Goal: Information Seeking & Learning: Learn about a topic

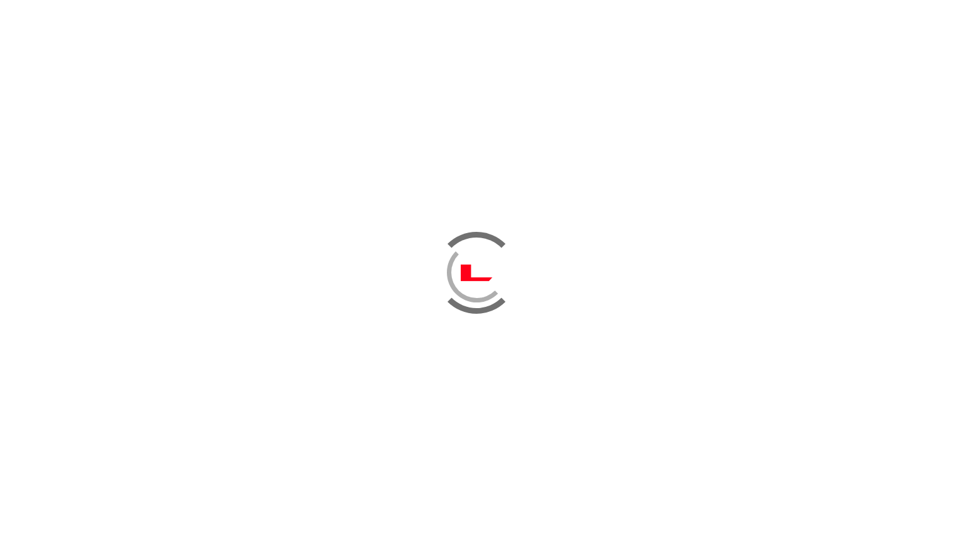
click at [462, 169] on div at bounding box center [476, 272] width 953 height 545
click at [524, 312] on div at bounding box center [476, 272] width 953 height 545
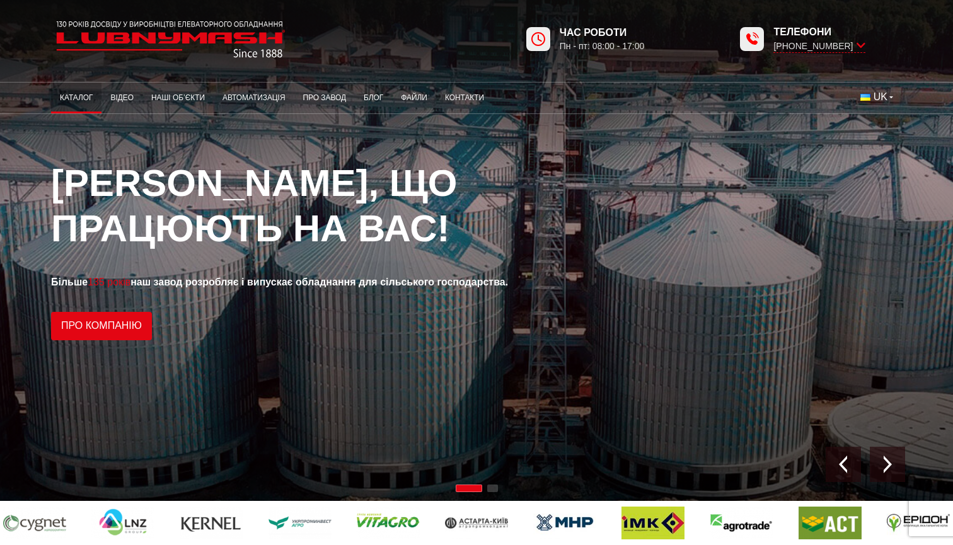
click at [86, 95] on link "Каталог" at bounding box center [76, 98] width 50 height 25
click at [84, 102] on link "Каталог" at bounding box center [76, 98] width 50 height 25
click at [76, 98] on link "Каталог" at bounding box center [76, 98] width 50 height 25
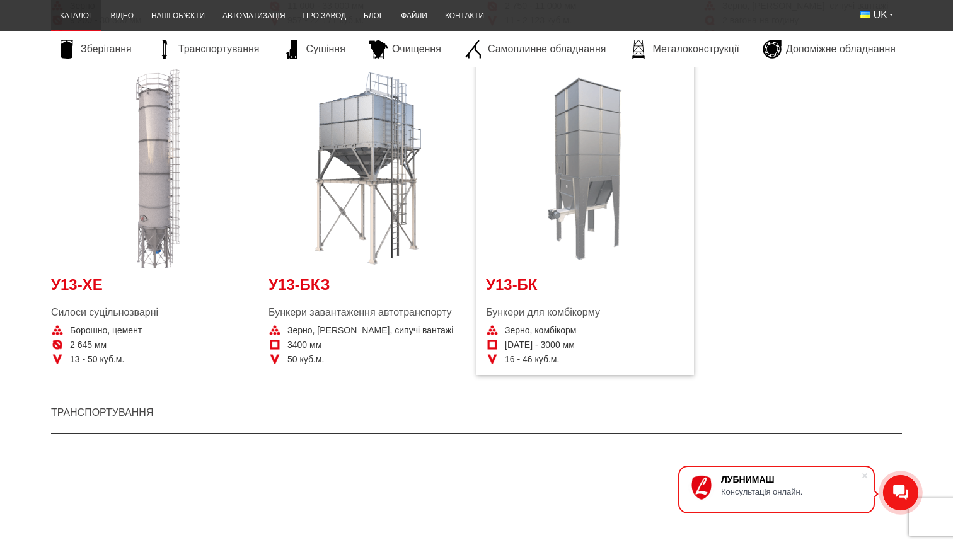
scroll to position [573, 0]
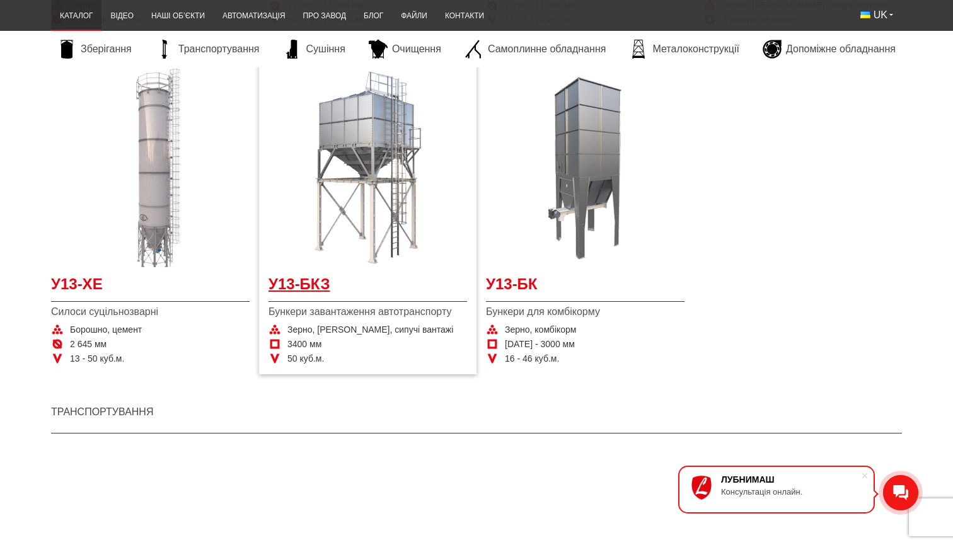
click at [313, 284] on span "У13-БКЗ" at bounding box center [368, 288] width 199 height 28
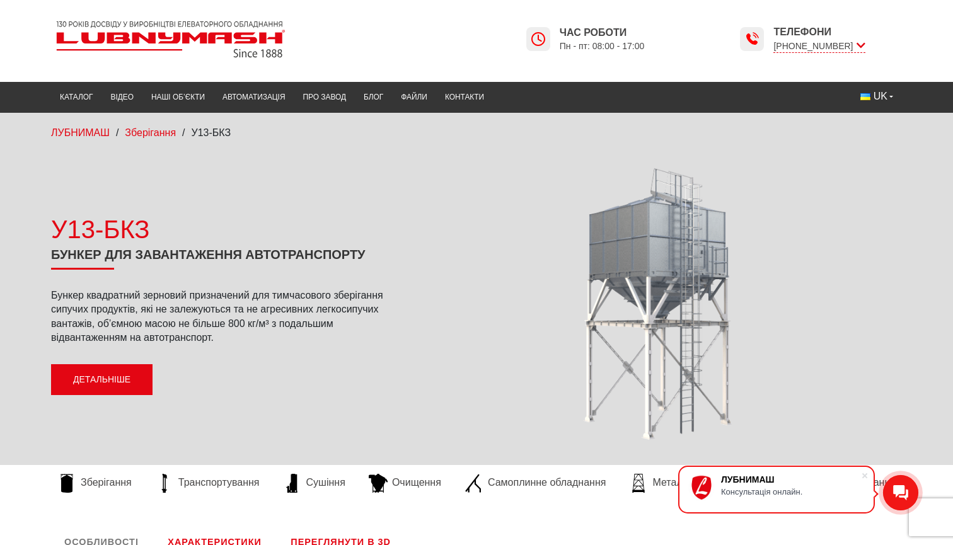
click at [103, 381] on link "Детальніше" at bounding box center [102, 380] width 102 height 32
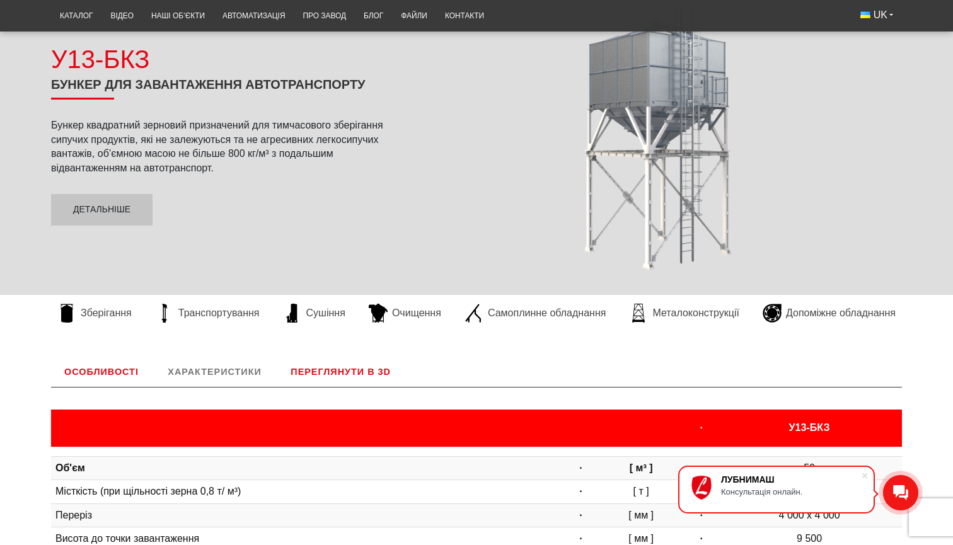
scroll to position [179, 0]
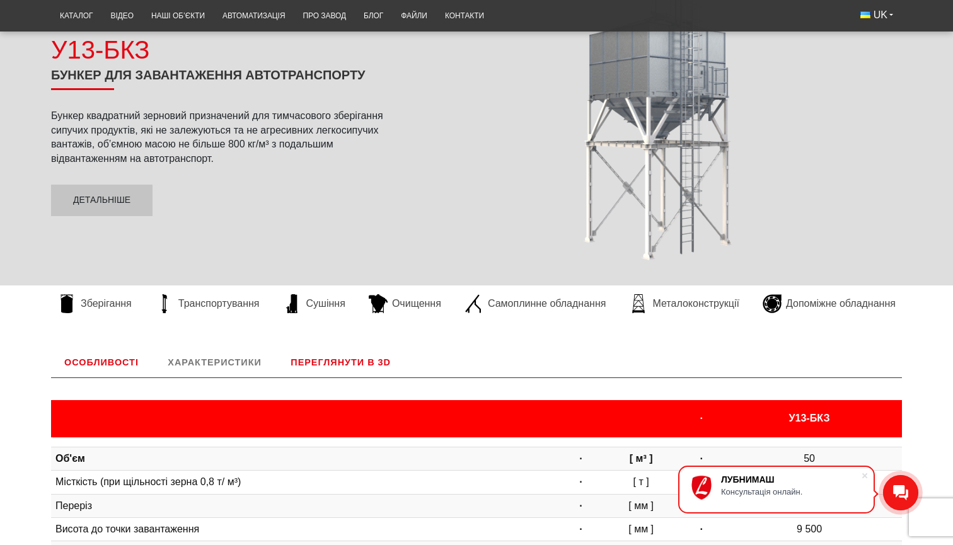
click at [321, 357] on link "Переглянути в 3D" at bounding box center [340, 362] width 127 height 30
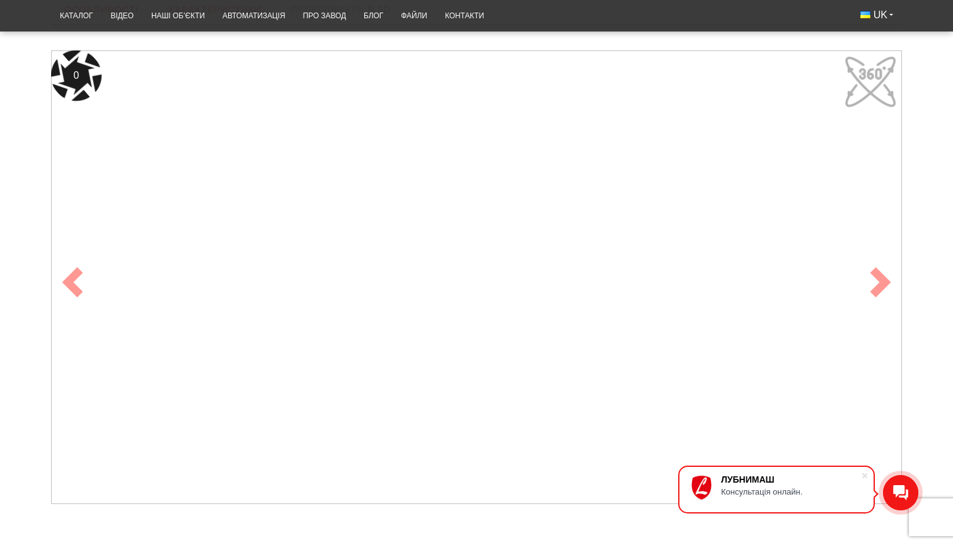
scroll to position [541, 0]
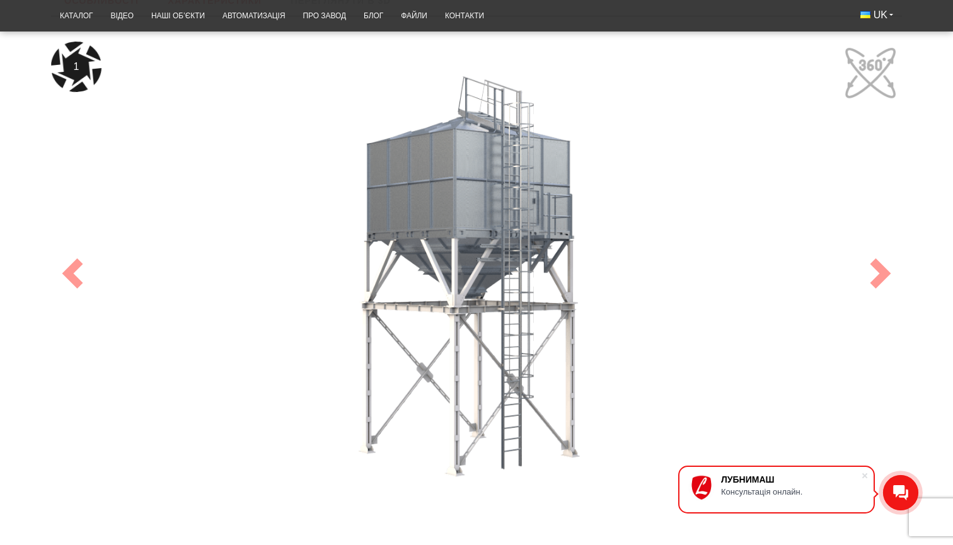
drag, startPoint x: 723, startPoint y: 350, endPoint x: 622, endPoint y: 349, distance: 100.3
click at [622, 349] on div "1" at bounding box center [476, 274] width 851 height 464
drag, startPoint x: 876, startPoint y: 277, endPoint x: 813, endPoint y: 282, distance: 63.8
click at [810, 282] on div "2 Previous Next" at bounding box center [476, 273] width 851 height 515
click at [874, 54] on link "Next" at bounding box center [881, 273] width 43 height 515
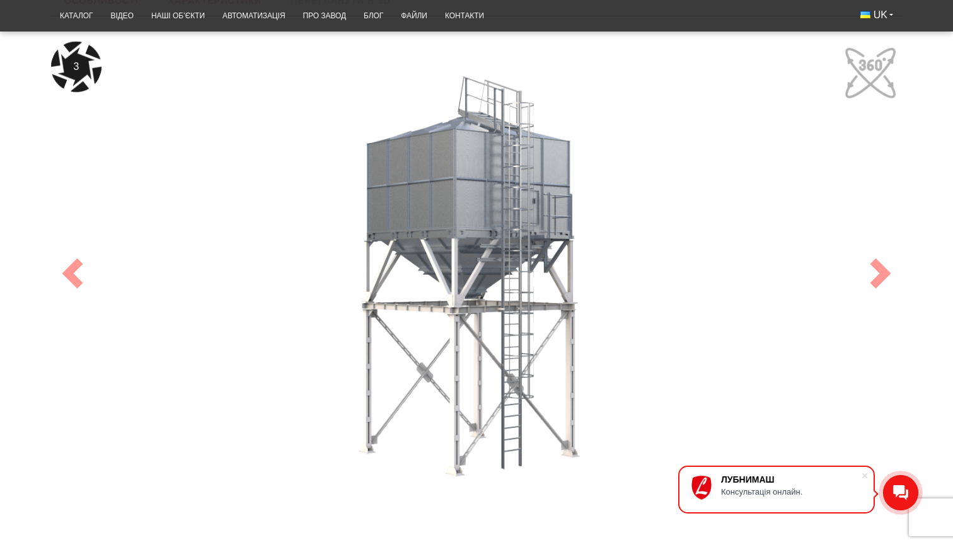
drag, startPoint x: 624, startPoint y: 251, endPoint x: 753, endPoint y: 160, distance: 158.3
click at [651, 214] on div "3" at bounding box center [476, 274] width 851 height 464
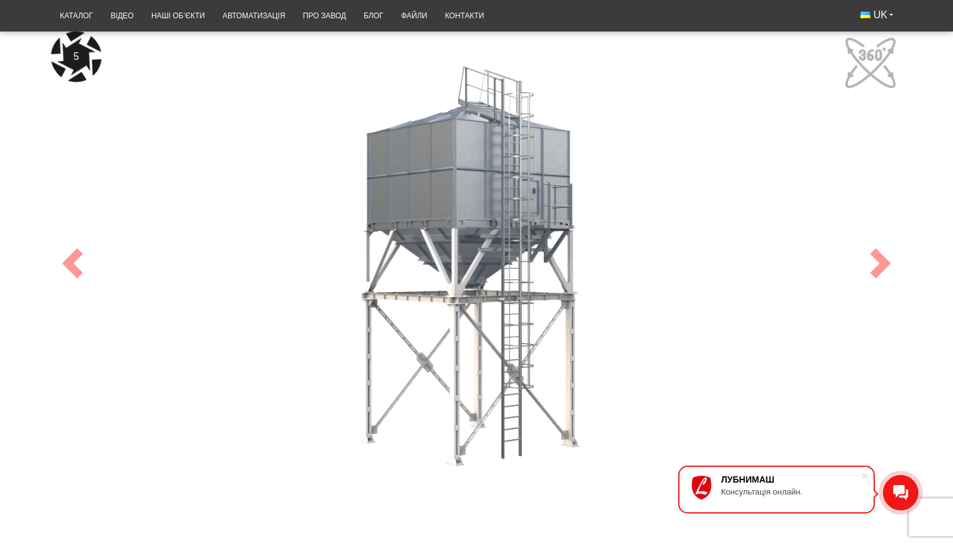
drag, startPoint x: 491, startPoint y: 238, endPoint x: 526, endPoint y: 237, distance: 35.3
click at [526, 237] on div "5" at bounding box center [476, 264] width 851 height 464
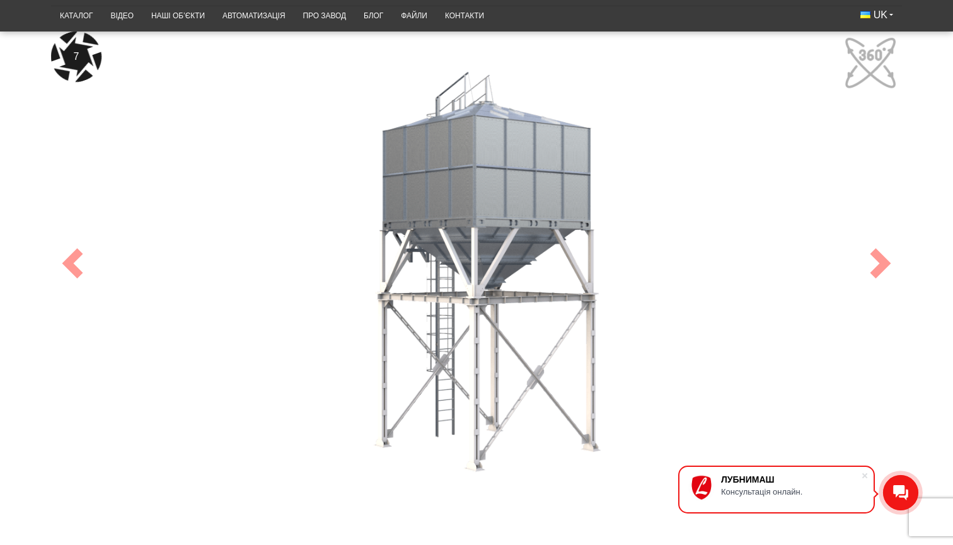
drag, startPoint x: 439, startPoint y: 286, endPoint x: 474, endPoint y: 254, distance: 46.8
click at [474, 254] on div "7" at bounding box center [476, 264] width 851 height 464
drag, startPoint x: 509, startPoint y: 216, endPoint x: 508, endPoint y: 166, distance: 49.8
click at [508, 166] on div "8" at bounding box center [476, 264] width 851 height 464
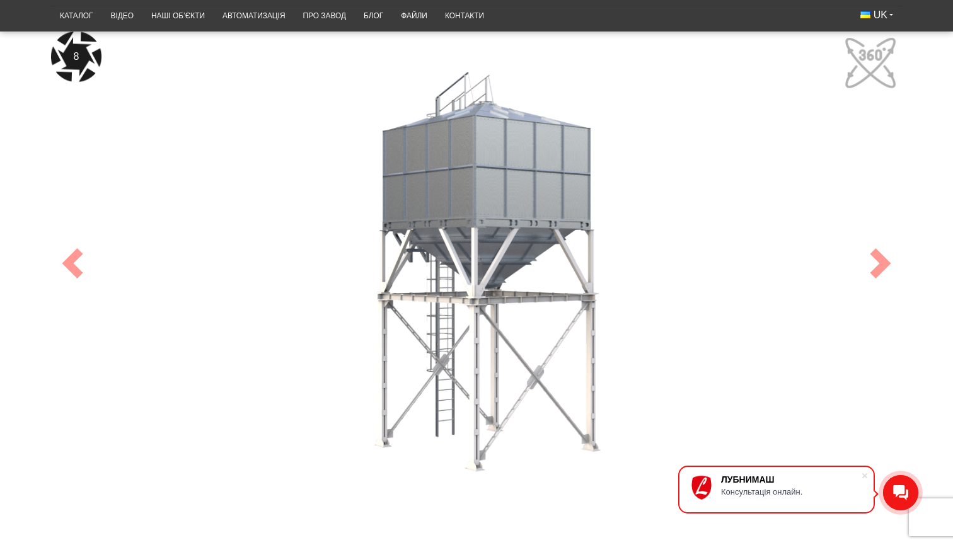
drag, startPoint x: 508, startPoint y: 166, endPoint x: 517, endPoint y: 236, distance: 70.5
click at [517, 236] on div "8" at bounding box center [476, 264] width 851 height 464
click at [873, 260] on span at bounding box center [881, 263] width 30 height 30
click at [492, 219] on div "8" at bounding box center [476, 264] width 851 height 464
drag, startPoint x: 562, startPoint y: 184, endPoint x: 652, endPoint y: 158, distance: 93.8
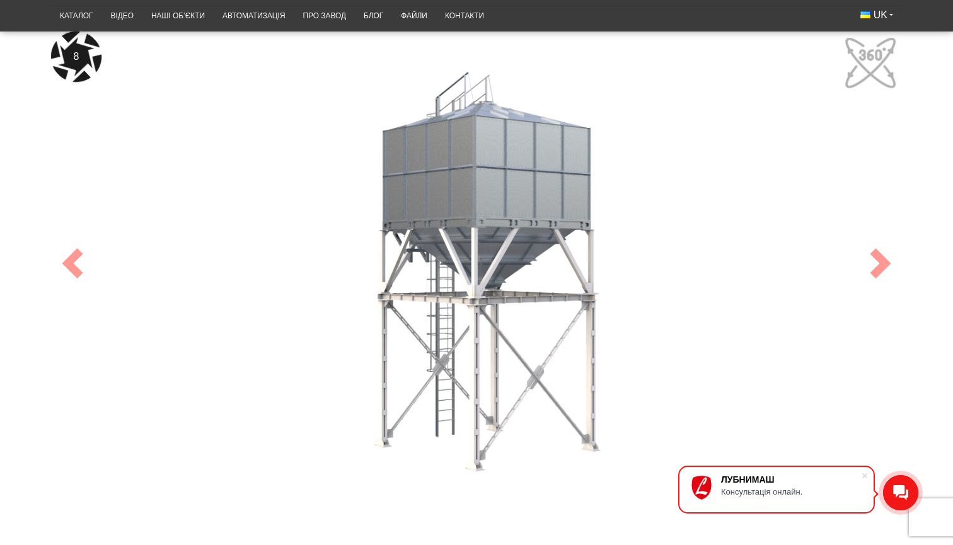
click at [652, 158] on div "8" at bounding box center [476, 264] width 851 height 464
click at [863, 61] on link "Next" at bounding box center [881, 263] width 43 height 515
drag, startPoint x: 840, startPoint y: 64, endPoint x: 885, endPoint y: 41, distance: 50.2
click at [885, 41] on div "8 Previous Next" at bounding box center [476, 263] width 851 height 515
drag, startPoint x: 858, startPoint y: 59, endPoint x: 747, endPoint y: 133, distance: 133.3
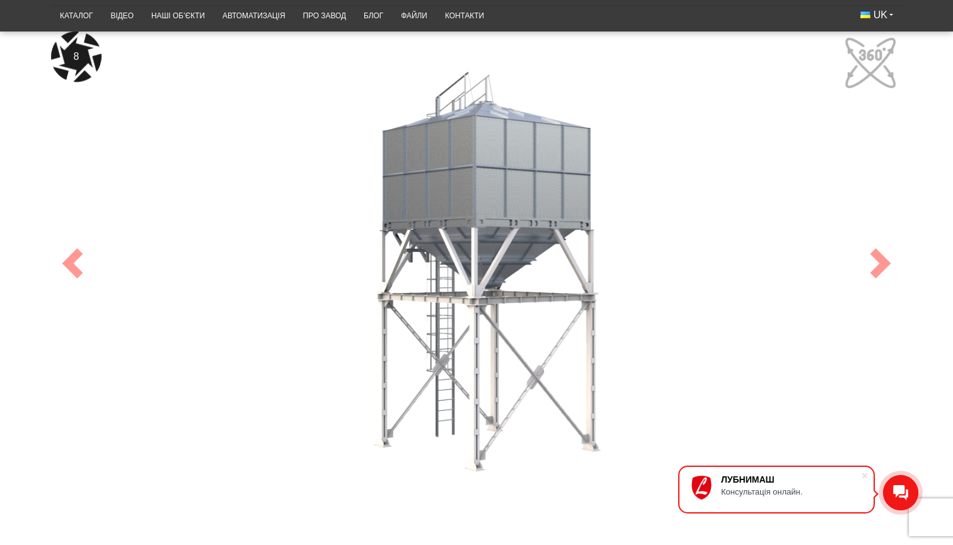
click at [747, 133] on div "8" at bounding box center [476, 264] width 851 height 464
drag, startPoint x: 505, startPoint y: 206, endPoint x: 505, endPoint y: 330, distance: 124.2
click at [505, 330] on div "8" at bounding box center [476, 264] width 851 height 464
click at [470, 436] on div "8" at bounding box center [476, 264] width 851 height 464
click at [477, 447] on div "8" at bounding box center [476, 264] width 851 height 464
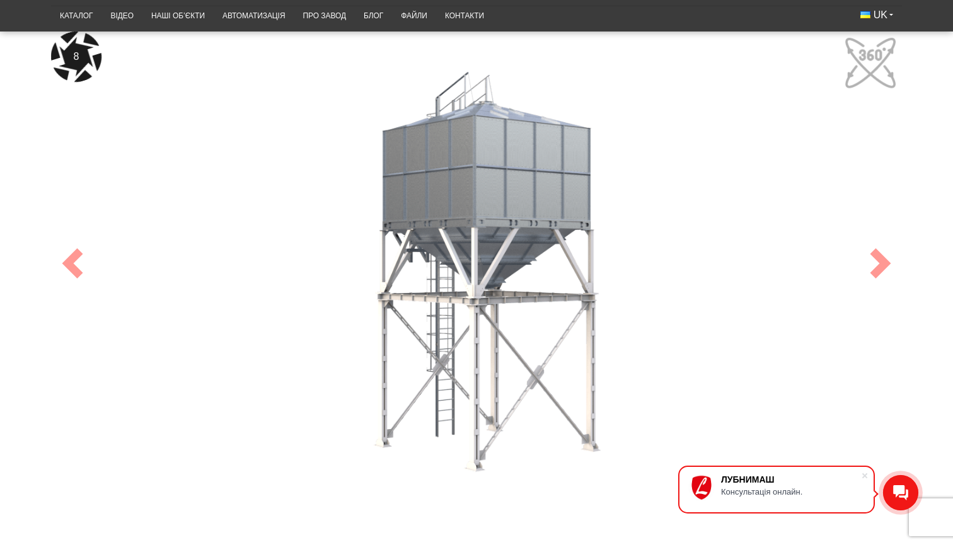
drag, startPoint x: 496, startPoint y: 314, endPoint x: 524, endPoint y: 306, distance: 28.8
click at [524, 306] on div "8" at bounding box center [476, 264] width 851 height 464
